Goal: Book appointment/travel/reservation

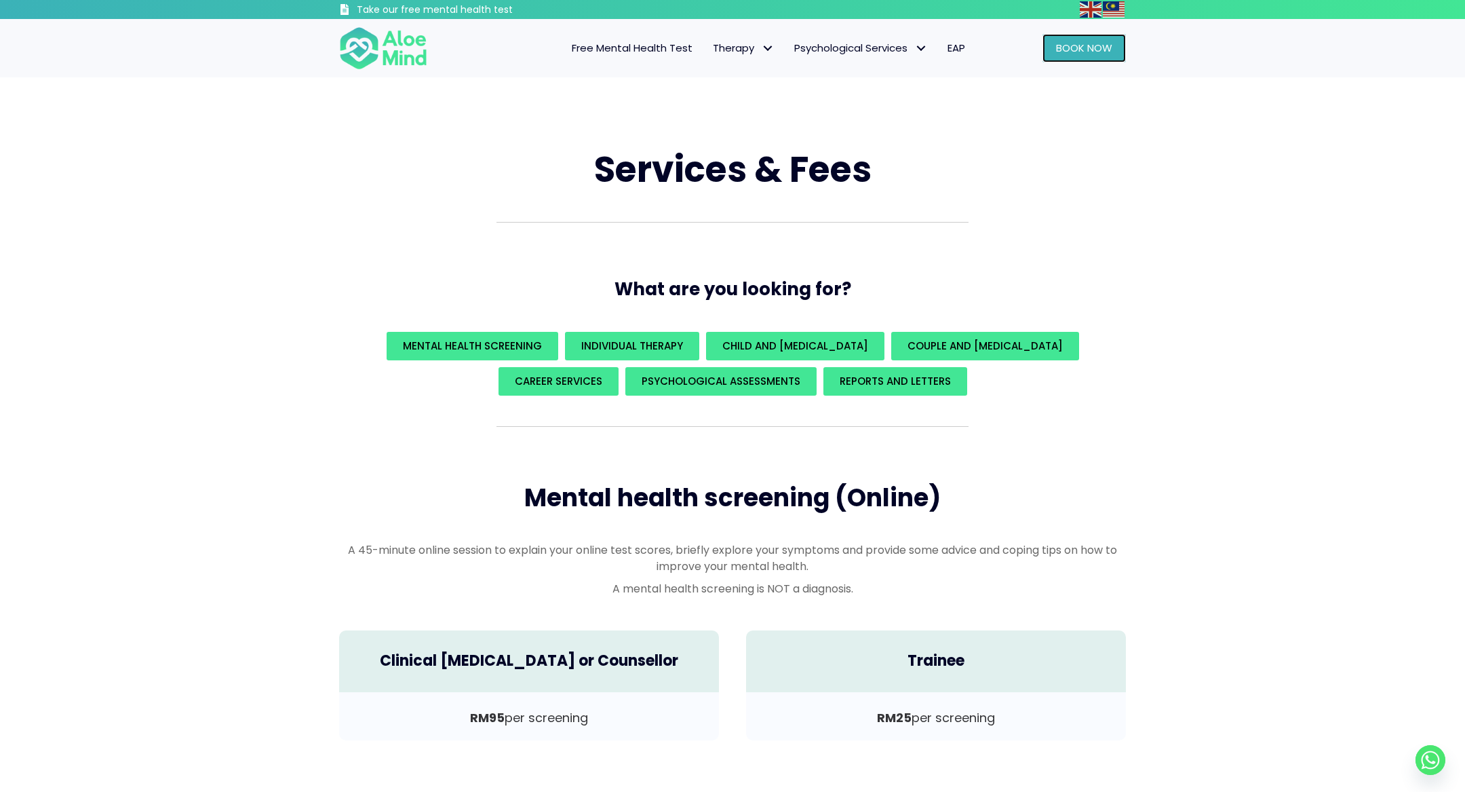
click at [1097, 42] on span "Book Now" at bounding box center [1084, 48] width 56 height 14
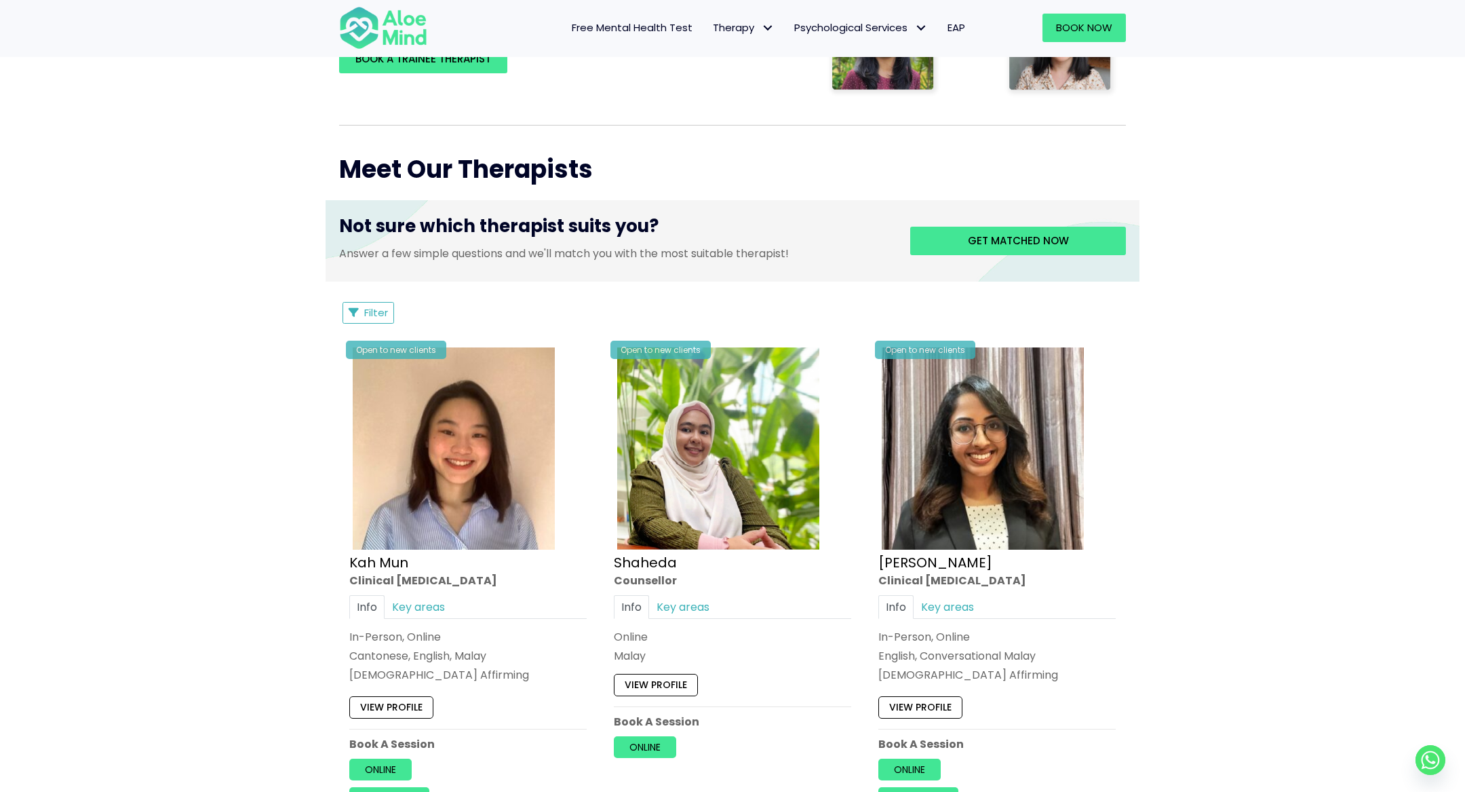
scroll to position [416, 0]
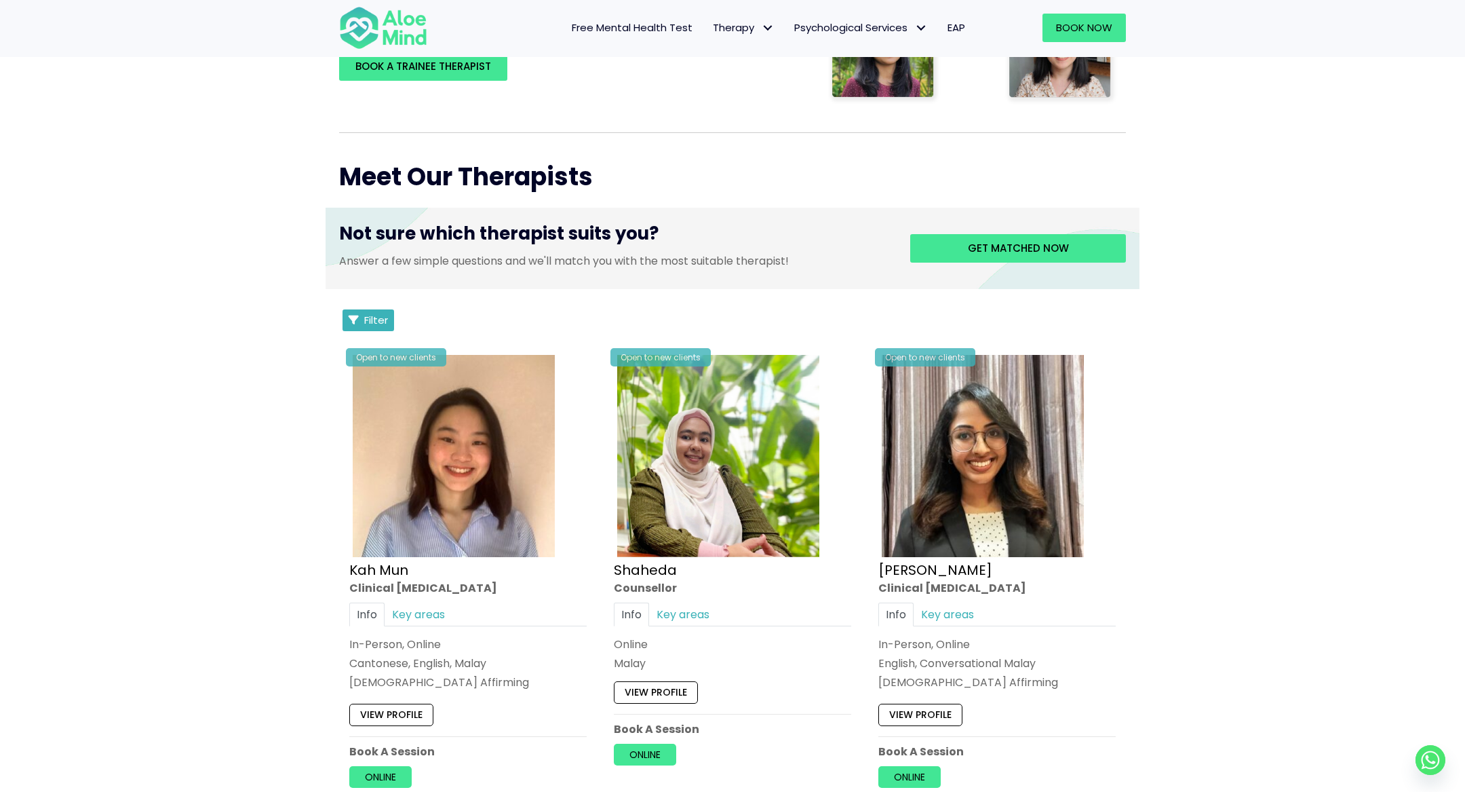
click at [366, 313] on span "Filter" at bounding box center [376, 320] width 24 height 14
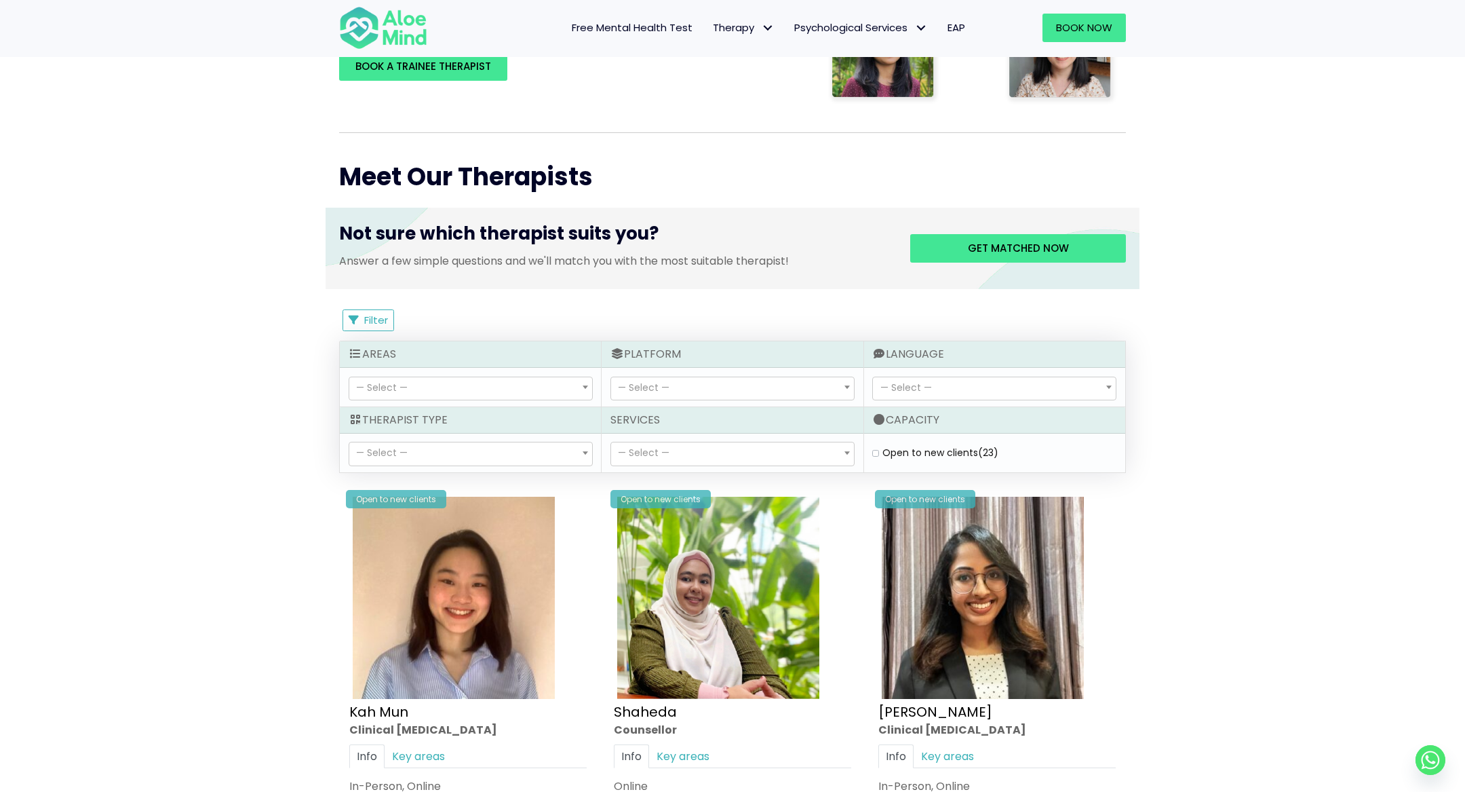
click at [928, 453] on label "Open to new clients (23)" at bounding box center [940, 453] width 116 height 14
click at [879, 453] on clients "Open to new clients (23)" at bounding box center [875, 452] width 7 height 9
checkbox clients "true"
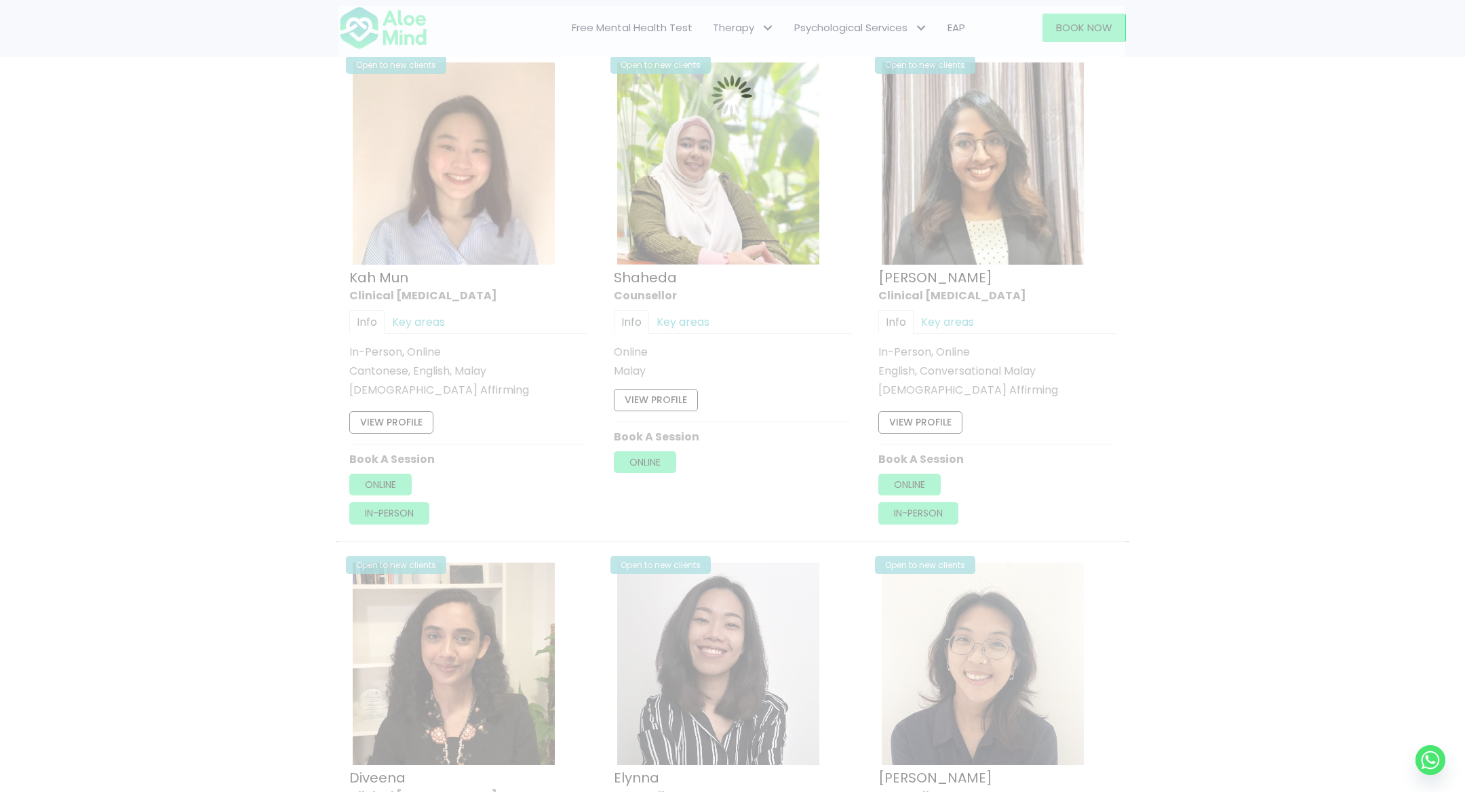
scroll to position [724, 0]
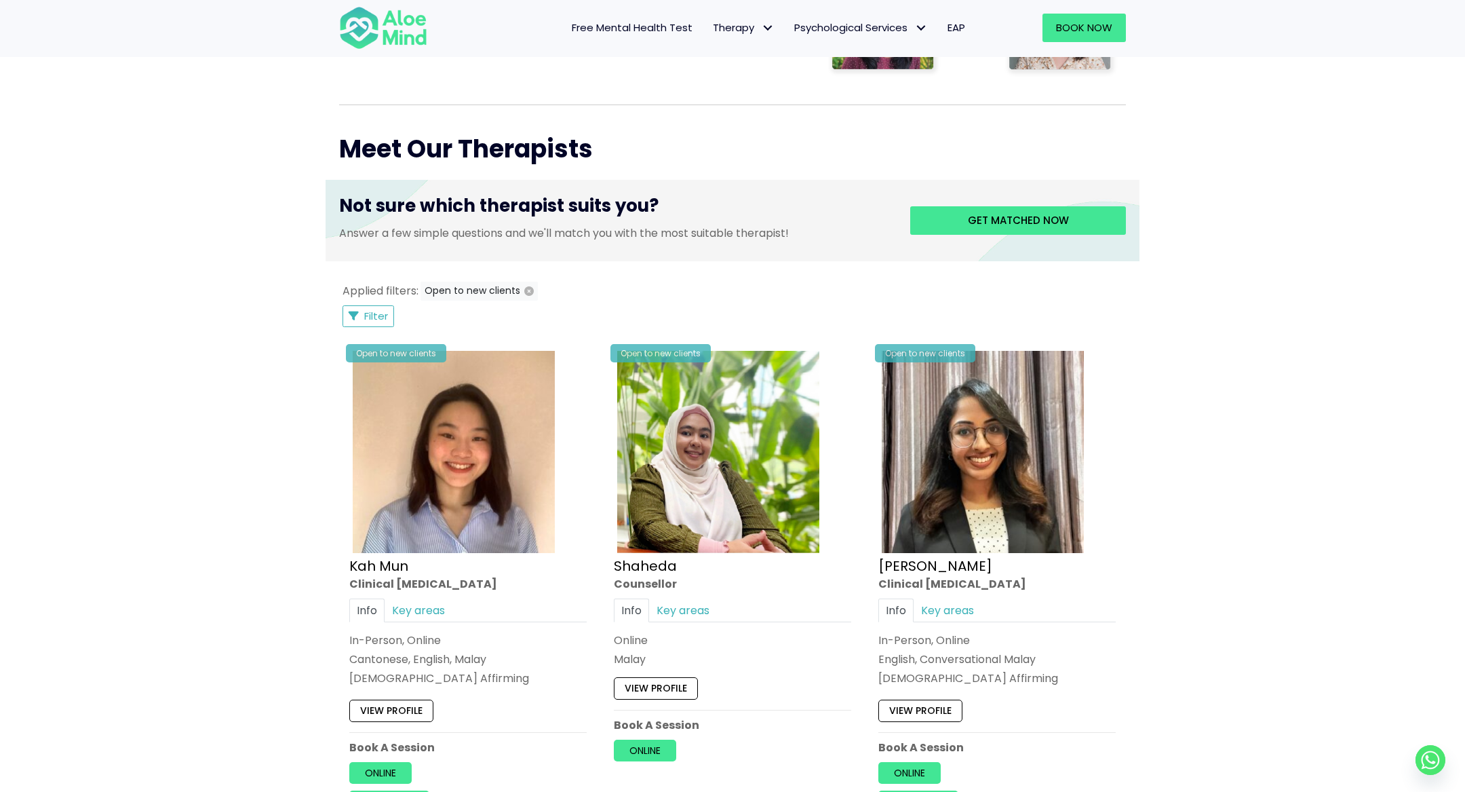
scroll to position [357, 0]
